Goal: Task Accomplishment & Management: Manage account settings

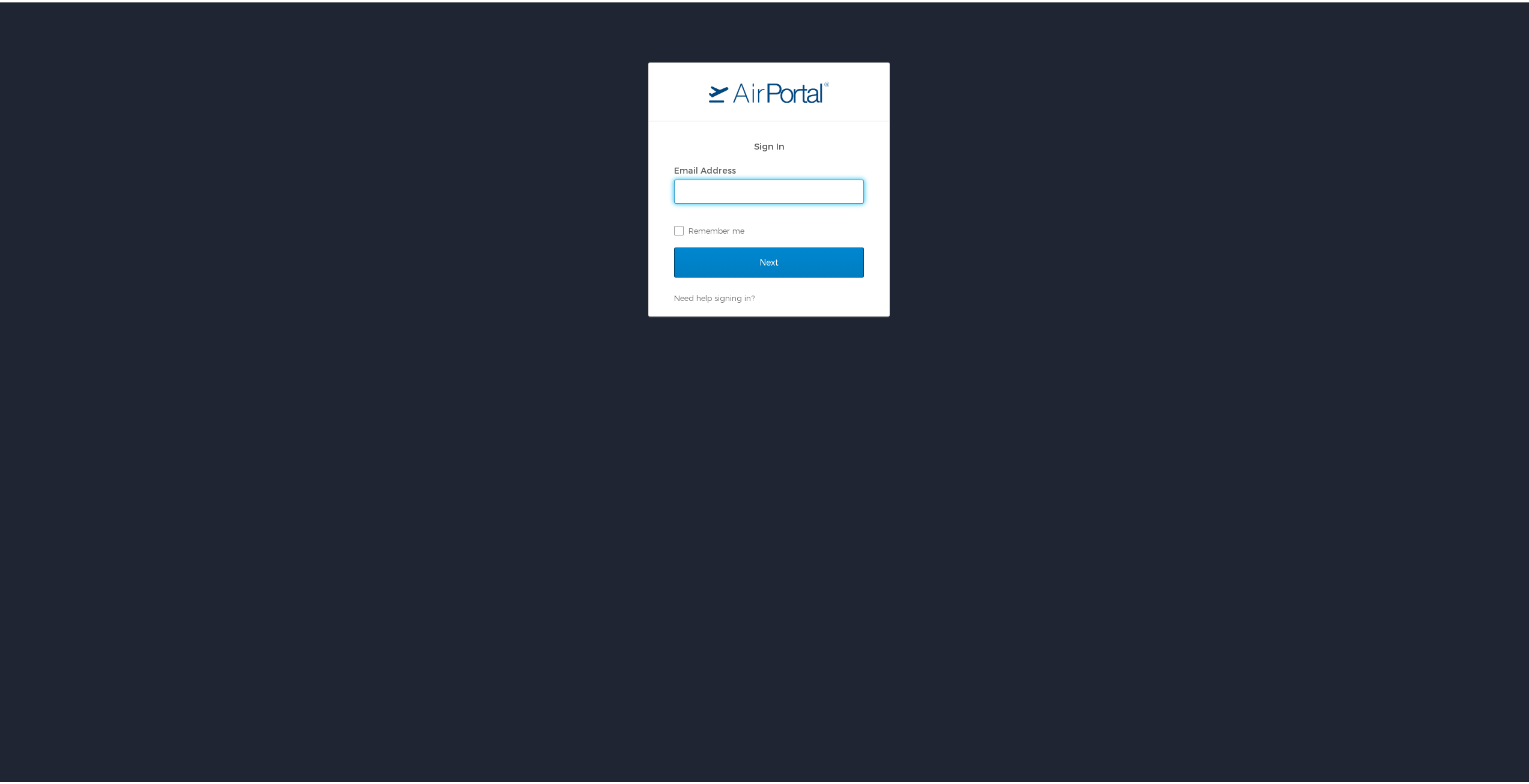
type input "[EMAIL_ADDRESS][PERSON_NAME][DOMAIN_NAME]"
click at [742, 265] on input "Next" at bounding box center [769, 260] width 190 height 30
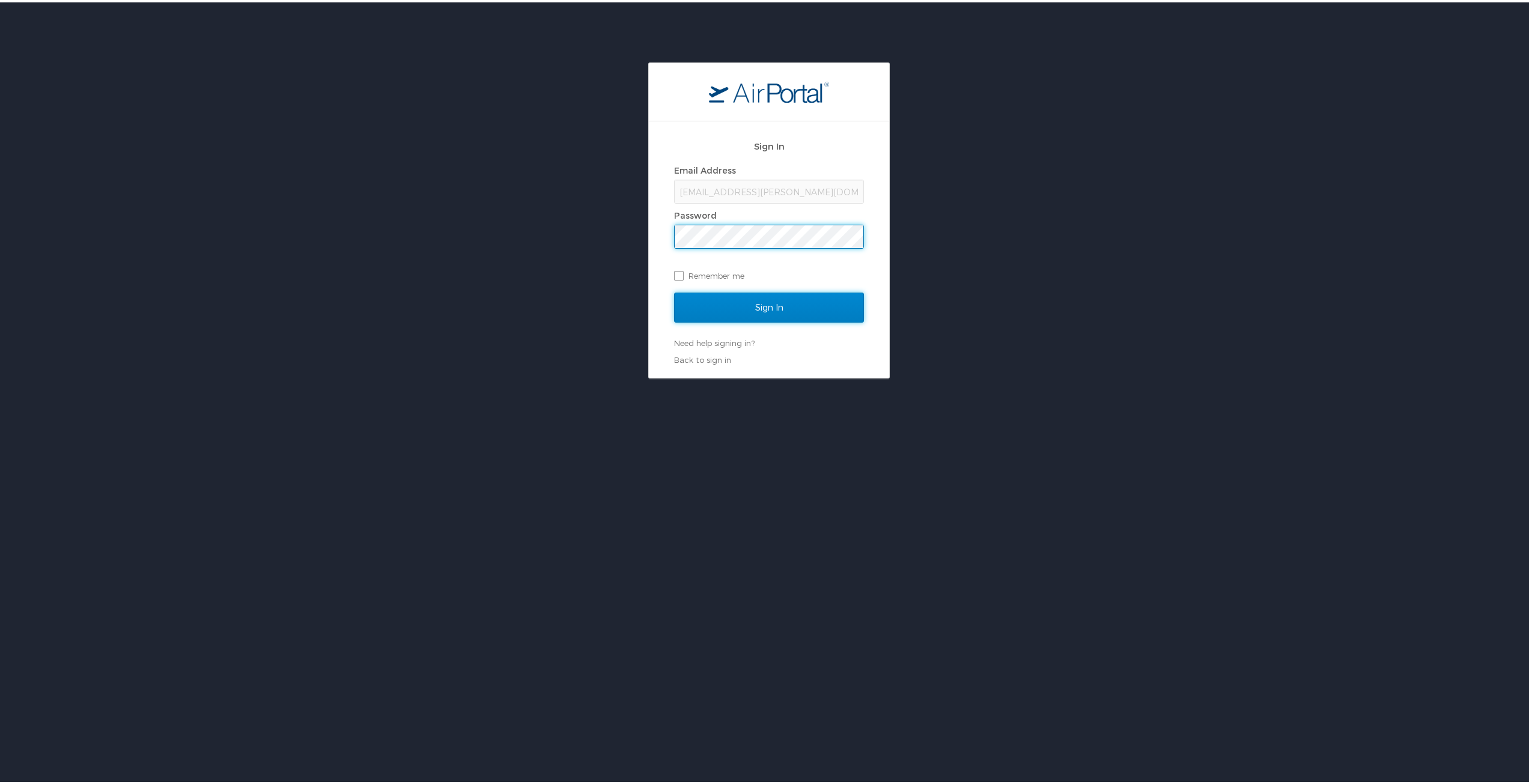
click at [738, 304] on input "Sign In" at bounding box center [769, 305] width 190 height 30
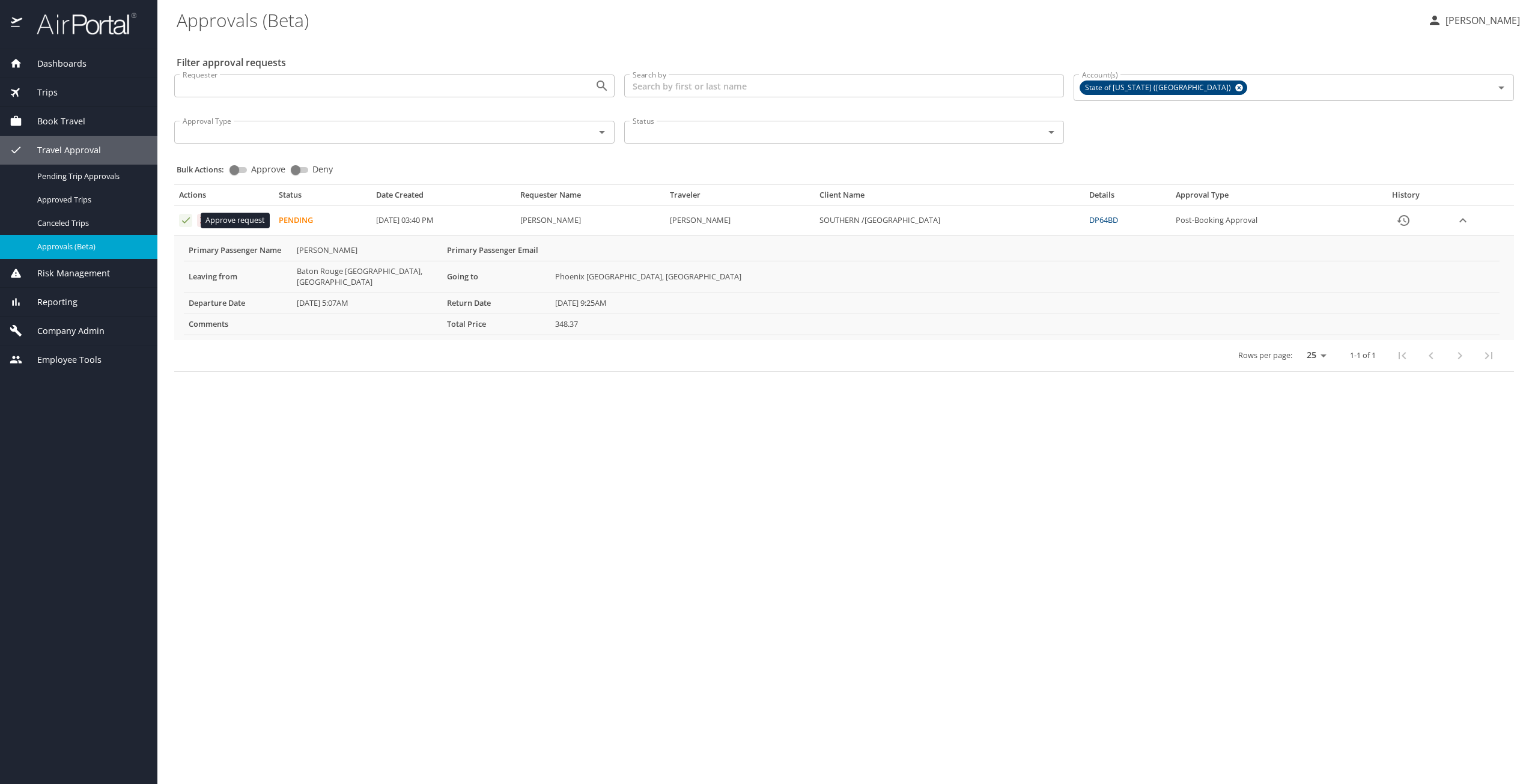
click at [184, 222] on icon "Approval table" at bounding box center [186, 220] width 8 height 6
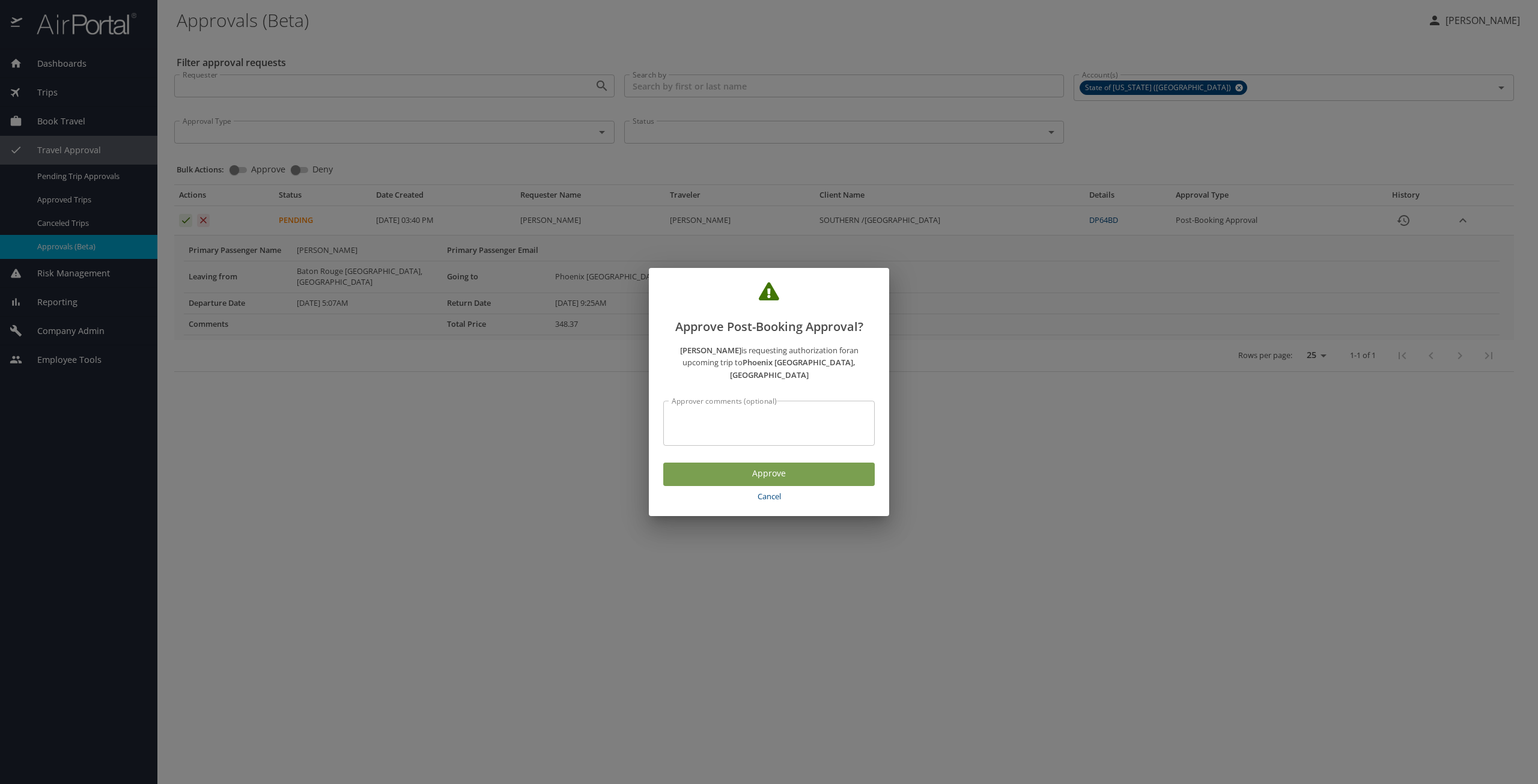
click at [722, 472] on span "Approve" at bounding box center [769, 473] width 192 height 15
